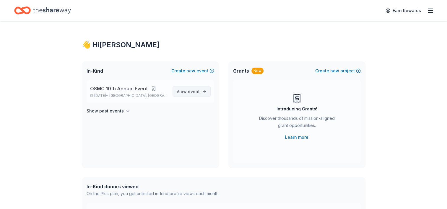
click at [185, 89] on span "View event" at bounding box center [187, 91] width 23 height 7
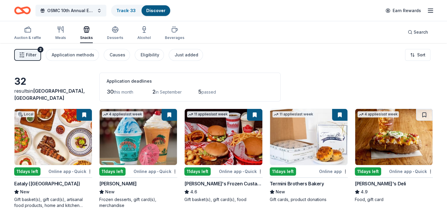
click at [26, 57] on button "Filter 2" at bounding box center [27, 55] width 27 height 12
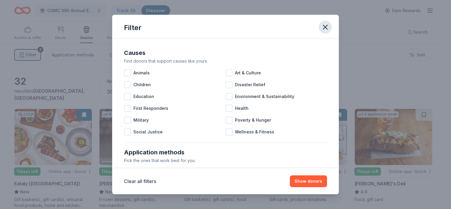
click at [326, 26] on icon "button" at bounding box center [325, 27] width 4 height 4
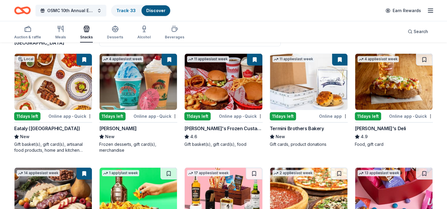
scroll to position [59, 0]
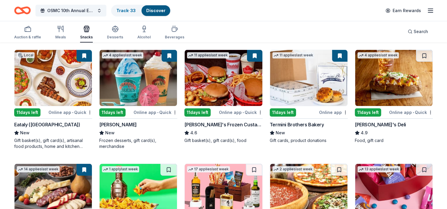
click at [52, 90] on img at bounding box center [52, 78] width 77 height 56
click at [244, 93] on img at bounding box center [223, 78] width 77 height 56
click at [393, 84] on img at bounding box center [393, 78] width 77 height 56
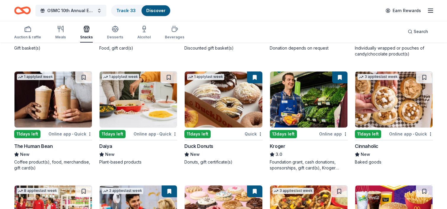
scroll to position [266, 0]
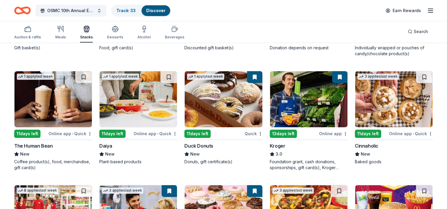
click at [228, 101] on img at bounding box center [223, 99] width 77 height 56
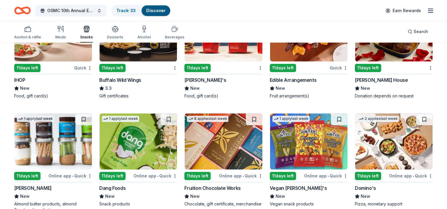
scroll to position [561, 0]
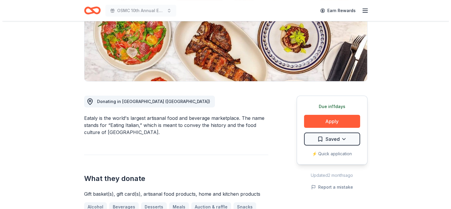
scroll to position [118, 0]
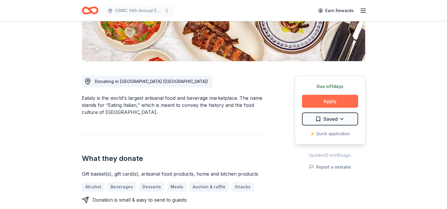
click at [345, 101] on button "Apply" at bounding box center [330, 101] width 56 height 13
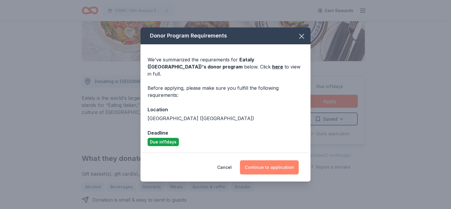
click at [286, 163] on button "Continue to application" at bounding box center [269, 167] width 59 height 14
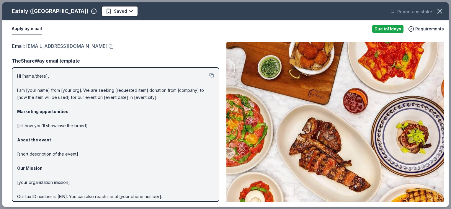
drag, startPoint x: 86, startPoint y: 46, endPoint x: 69, endPoint y: 48, distance: 17.8
click at [69, 48] on div "Email : elv.donations@eataly.com" at bounding box center [116, 46] width 208 height 8
drag, startPoint x: 25, startPoint y: 46, endPoint x: 72, endPoint y: 46, distance: 46.9
click at [72, 46] on span "Email : elv.donations@eataly.com" at bounding box center [60, 46] width 96 height 6
drag, startPoint x: 31, startPoint y: 39, endPoint x: 81, endPoint y: 47, distance: 51.1
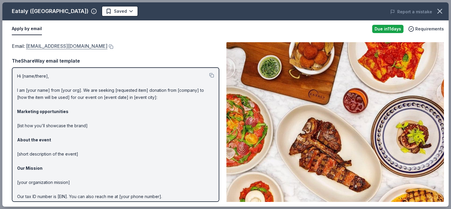
click at [81, 47] on div "Email : elv.donations@eataly.com Email : elv.donations@eataly.com TheShareWay e…" at bounding box center [225, 121] width 446 height 169
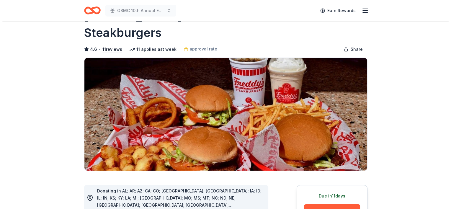
scroll to position [118, 0]
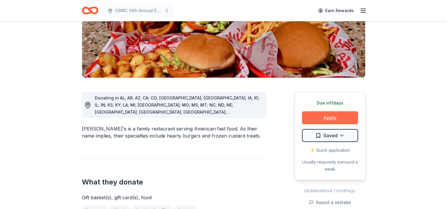
click at [341, 111] on button "Apply" at bounding box center [330, 117] width 56 height 13
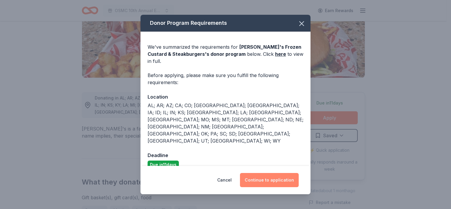
click at [285, 174] on button "Continue to application" at bounding box center [269, 180] width 59 height 14
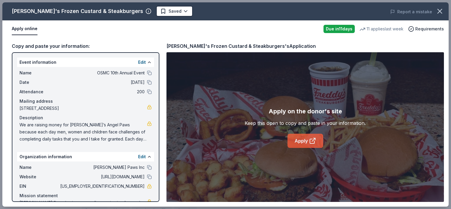
click at [298, 138] on link "Apply" at bounding box center [306, 141] width 36 height 14
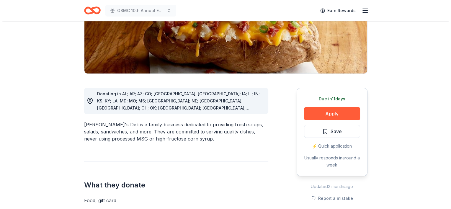
scroll to position [118, 0]
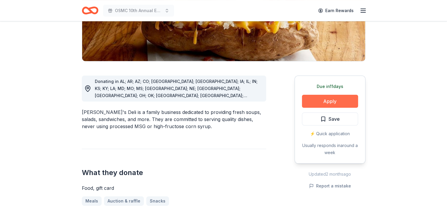
click at [345, 102] on button "Apply" at bounding box center [330, 101] width 56 height 13
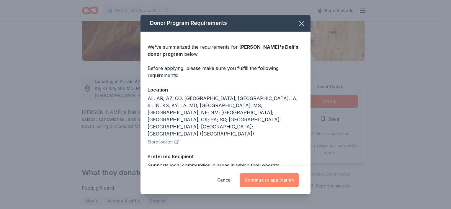
click at [289, 179] on button "Continue to application" at bounding box center [269, 180] width 59 height 14
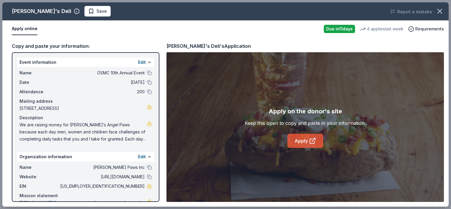
click at [305, 139] on link "Apply" at bounding box center [306, 141] width 36 height 14
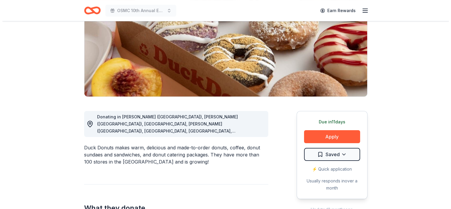
scroll to position [118, 0]
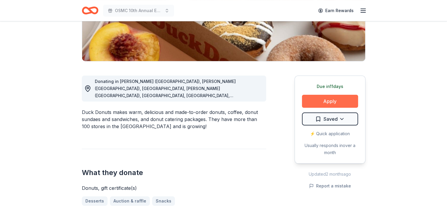
click at [329, 105] on button "Apply" at bounding box center [330, 101] width 56 height 13
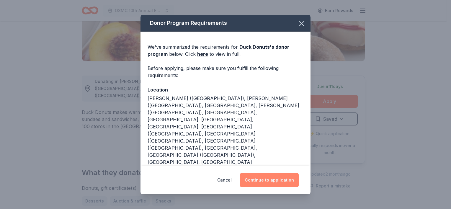
click at [268, 179] on button "Continue to application" at bounding box center [269, 180] width 59 height 14
